Goal: Task Accomplishment & Management: Complete application form

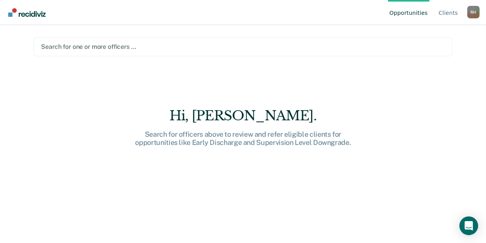
click at [173, 87] on div "Hi, [PERSON_NAME]. Search for officers above to review and refer eligible clien…" at bounding box center [243, 143] width 419 height 155
click at [145, 40] on div "Search for one or more officers …" at bounding box center [243, 46] width 419 height 19
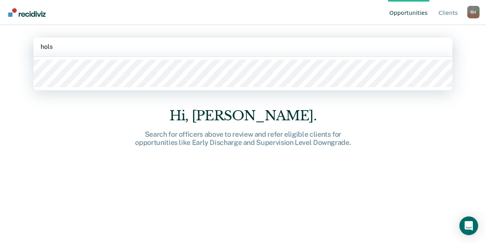
type input "[PERSON_NAME]"
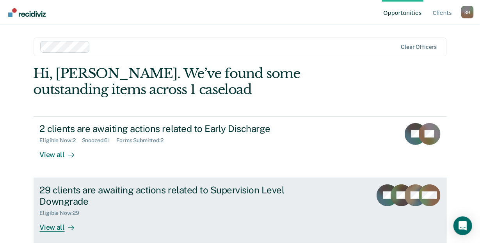
click at [57, 224] on div "View all" at bounding box center [62, 223] width 44 height 15
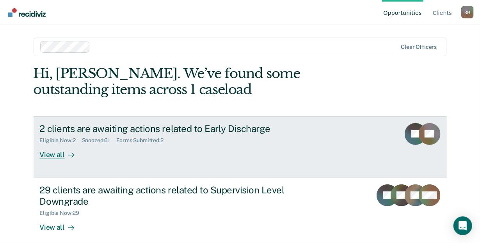
click at [46, 151] on div "View all" at bounding box center [62, 151] width 44 height 15
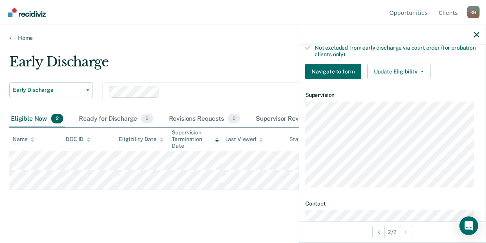
scroll to position [244, 0]
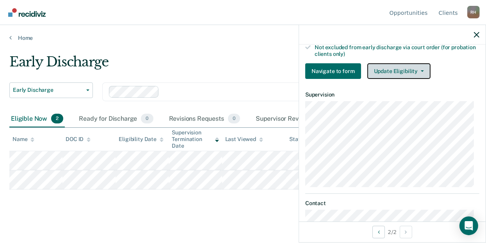
click at [421, 70] on icon "button" at bounding box center [422, 71] width 3 height 2
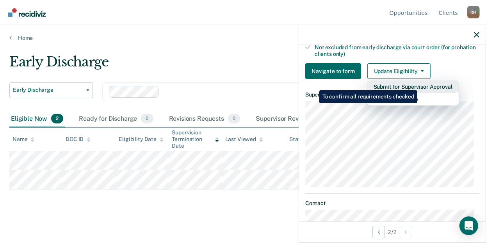
click at [419, 84] on button "Submit for Supervisor Approval" at bounding box center [412, 86] width 91 height 12
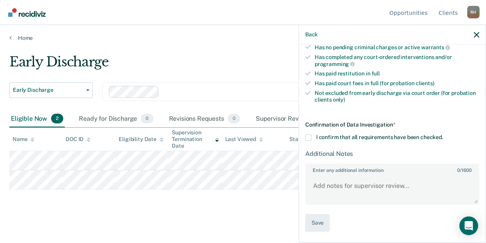
scroll to position [196, 0]
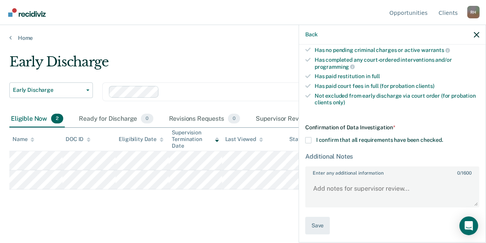
click at [308, 138] on span at bounding box center [308, 140] width 6 height 6
click at [443, 137] on input "I confirm that all requirements have been checked." at bounding box center [443, 137] width 0 height 0
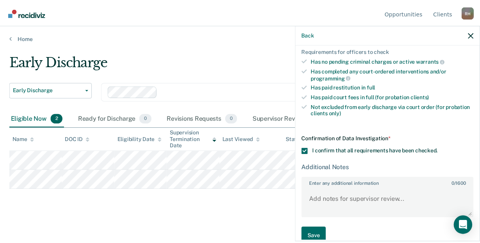
scroll to position [196, 0]
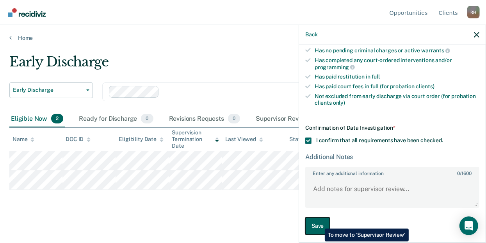
click at [319, 223] on button "Save" at bounding box center [317, 226] width 25 height 18
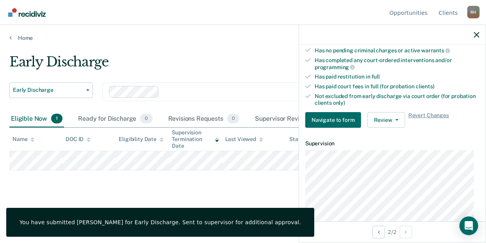
click at [166, 52] on main "Early Discharge Early Discharge Early Discharge Supervision Level Downgrade Cle…" at bounding box center [243, 140] width 486 height 199
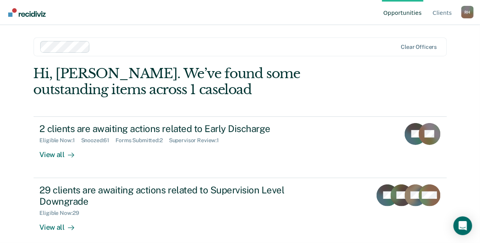
scroll to position [7, 0]
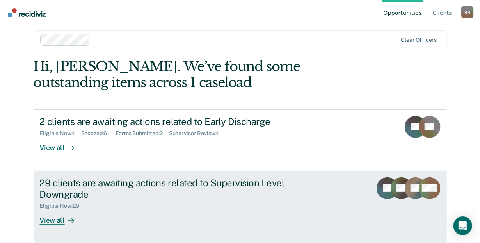
click at [59, 218] on div "View all" at bounding box center [62, 216] width 44 height 15
